Goal: Information Seeking & Learning: Learn about a topic

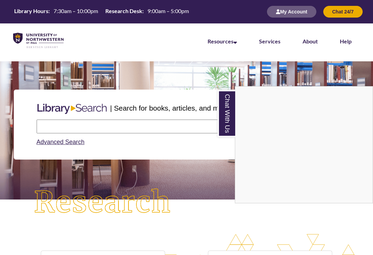
click at [235, 40] on icon at bounding box center [234, 42] width 3 height 6
click at [232, 42] on link "Resources" at bounding box center [221, 41] width 29 height 7
click at [235, 40] on icon at bounding box center [234, 42] width 3 height 6
click at [233, 41] on link "Resources" at bounding box center [221, 41] width 29 height 7
click at [211, 41] on link "Resources" at bounding box center [221, 41] width 29 height 7
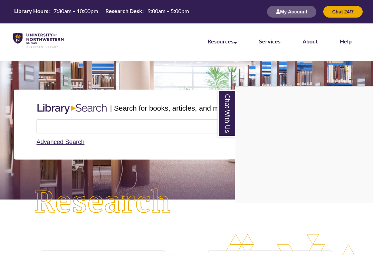
click at [199, 187] on div "Chat With Us" at bounding box center [186, 127] width 373 height 255
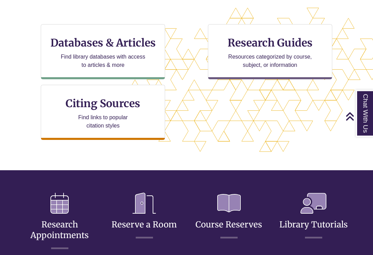
scroll to position [227, 0]
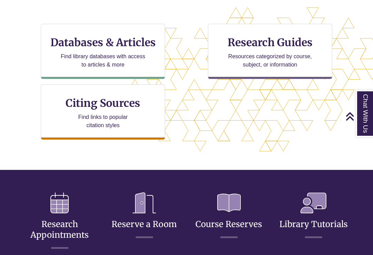
click at [298, 40] on h3 "Research Guides" at bounding box center [270, 42] width 112 height 13
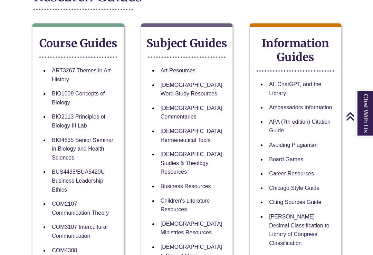
scroll to position [110, 0]
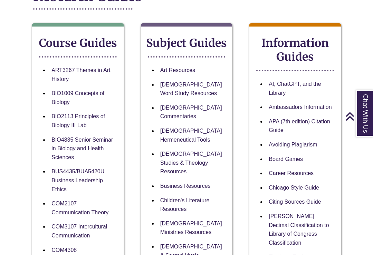
click at [177, 87] on link "[DEMOGRAPHIC_DATA] Word Study Resources" at bounding box center [191, 89] width 62 height 15
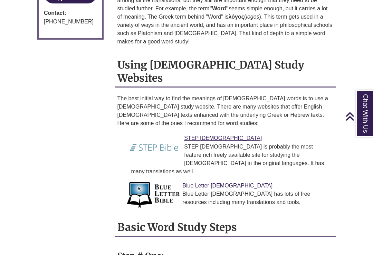
scroll to position [531, 0]
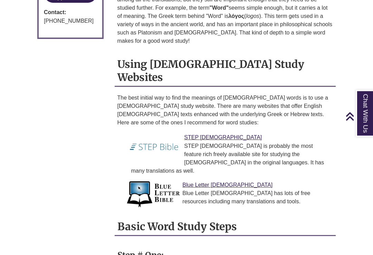
click at [209, 135] on link "STEP Bible" at bounding box center [223, 138] width 78 height 6
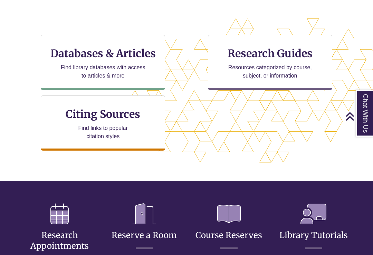
scroll to position [216, 0]
click at [275, 68] on p "Resources categorized by course, subject, or information" at bounding box center [270, 71] width 90 height 17
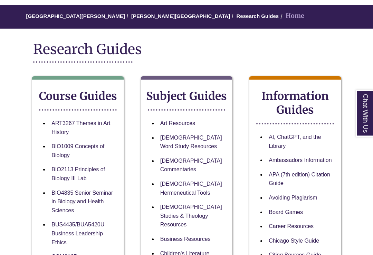
scroll to position [57, 0]
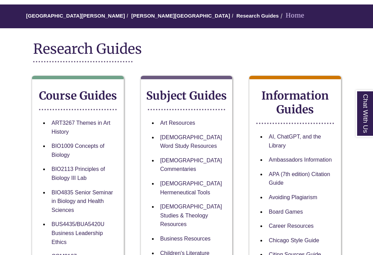
click at [184, 140] on link "[DEMOGRAPHIC_DATA] Word Study Resources" at bounding box center [191, 142] width 62 height 15
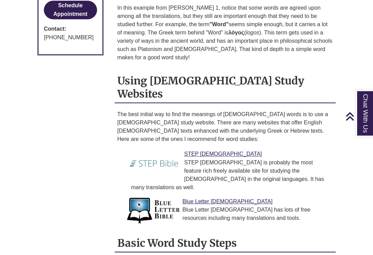
scroll to position [515, 0]
click at [205, 151] on link "STEP [DEMOGRAPHIC_DATA]" at bounding box center [223, 154] width 78 height 6
